Goal: Check status

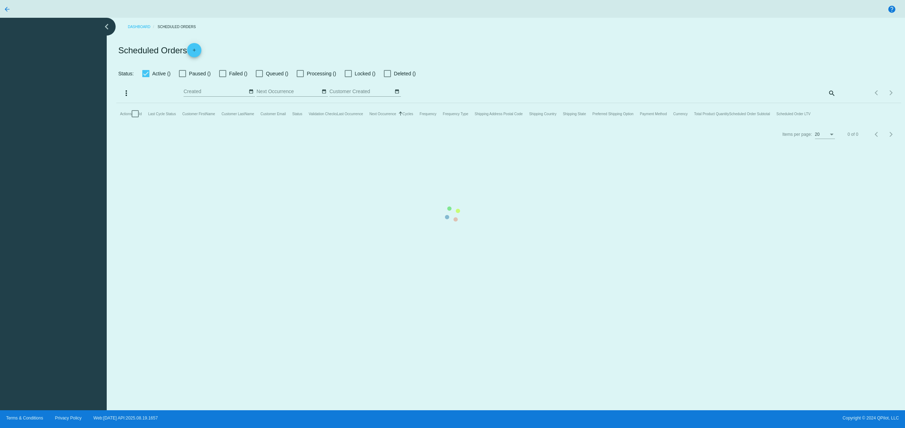
click at [321, 124] on mat-table "Actions Id Last Cycle Status Customer FirstName Customer LastName Customer Emai…" at bounding box center [508, 113] width 784 height 21
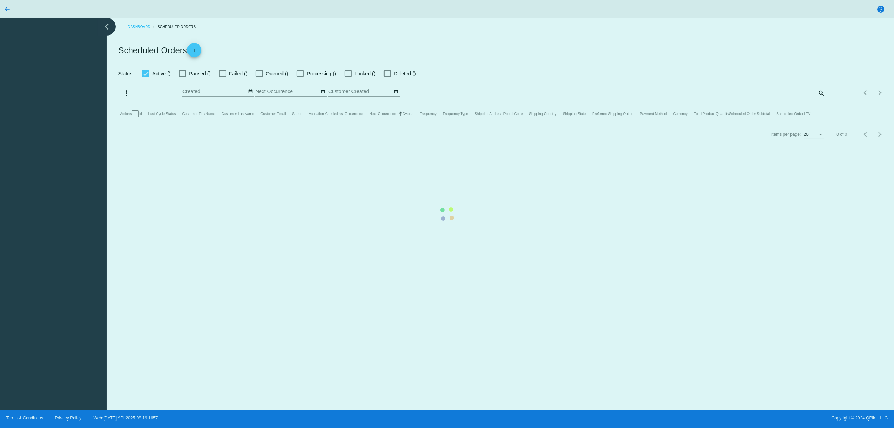
click at [240, 124] on mat-table "Actions Id Last Cycle Status Customer FirstName Customer LastName Customer Emai…" at bounding box center [502, 113] width 773 height 21
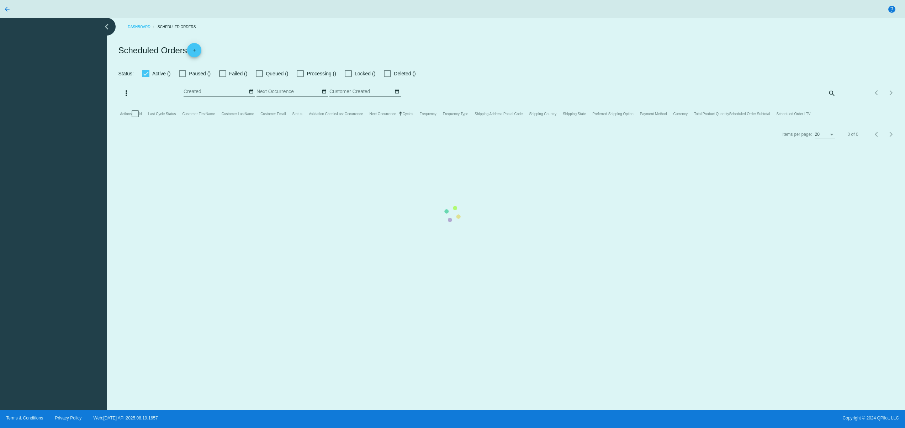
click at [507, 124] on mat-table "Actions Id Last Cycle Status Customer FirstName Customer LastName Customer Emai…" at bounding box center [508, 113] width 784 height 21
click at [508, 124] on mat-table "Actions Id Last Cycle Status Customer FirstName Customer LastName Customer Emai…" at bounding box center [508, 113] width 784 height 21
drag, startPoint x: 516, startPoint y: 313, endPoint x: 539, endPoint y: 313, distance: 22.8
click at [539, 124] on mat-table "Actions Id Last Cycle Status Customer FirstName Customer LastName Customer Emai…" at bounding box center [508, 113] width 784 height 21
drag, startPoint x: 431, startPoint y: 302, endPoint x: 508, endPoint y: 312, distance: 77.9
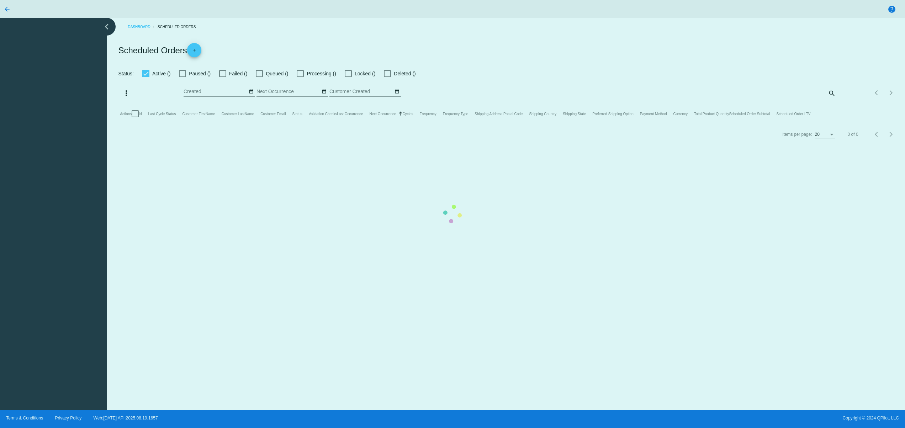
click at [503, 124] on mat-table "Actions Id Last Cycle Status Customer FirstName Customer LastName Customer Emai…" at bounding box center [508, 113] width 784 height 21
drag, startPoint x: 491, startPoint y: 312, endPoint x: 429, endPoint y: 305, distance: 62.7
click at [429, 124] on mat-table "Actions Id Last Cycle Status Customer FirstName Customer LastName Customer Emai…" at bounding box center [508, 113] width 784 height 21
click at [503, 124] on mat-table "Actions Id Last Cycle Status Customer FirstName Customer LastName Customer Emai…" at bounding box center [508, 113] width 784 height 21
drag, startPoint x: 477, startPoint y: 308, endPoint x: 434, endPoint y: 308, distance: 42.3
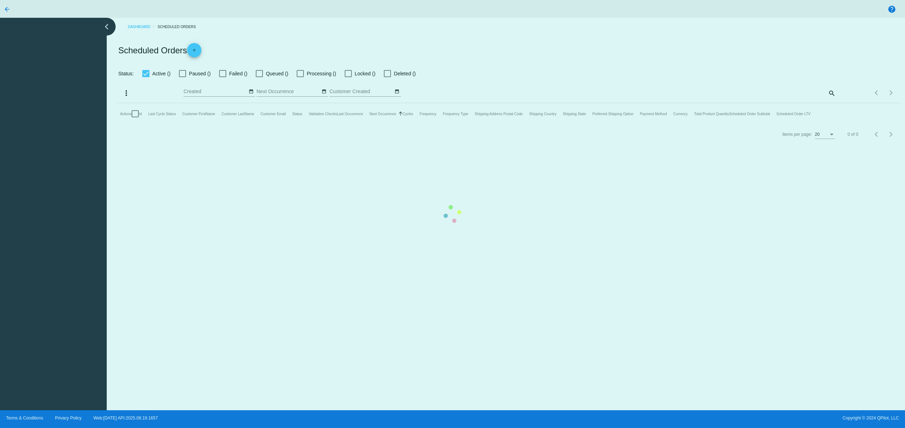
click at [437, 124] on mat-table "Actions Id Last Cycle Status Customer FirstName Customer LastName Customer Emai…" at bounding box center [508, 113] width 784 height 21
click at [431, 124] on mat-table "Actions Id Last Cycle Status Customer FirstName Customer LastName Customer Emai…" at bounding box center [508, 113] width 784 height 21
click at [404, 124] on mat-table "Actions Id Last Cycle Status Customer FirstName Customer LastName Customer Emai…" at bounding box center [508, 113] width 784 height 21
